Goal: Information Seeking & Learning: Learn about a topic

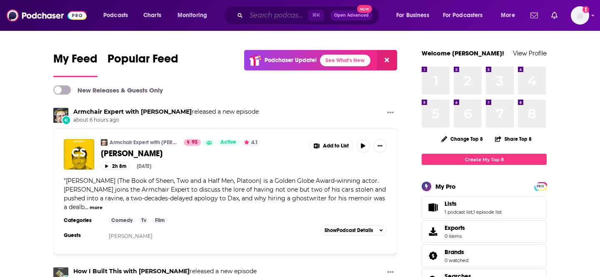
click at [257, 14] on input "Search podcasts, credits, & more..." at bounding box center [277, 15] width 62 height 13
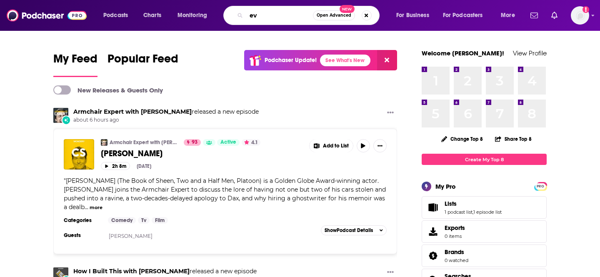
type input "e"
type input "[PERSON_NAME]"
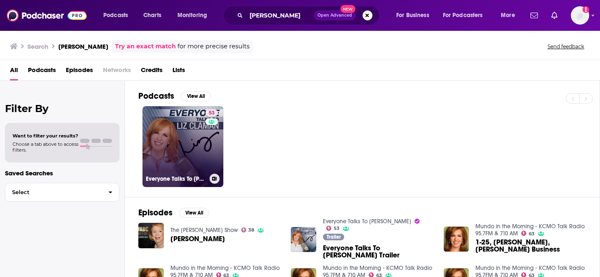
click at [192, 179] on h3 "Everyone Talks To [PERSON_NAME]" at bounding box center [176, 178] width 60 height 7
